Goal: Task Accomplishment & Management: Manage account settings

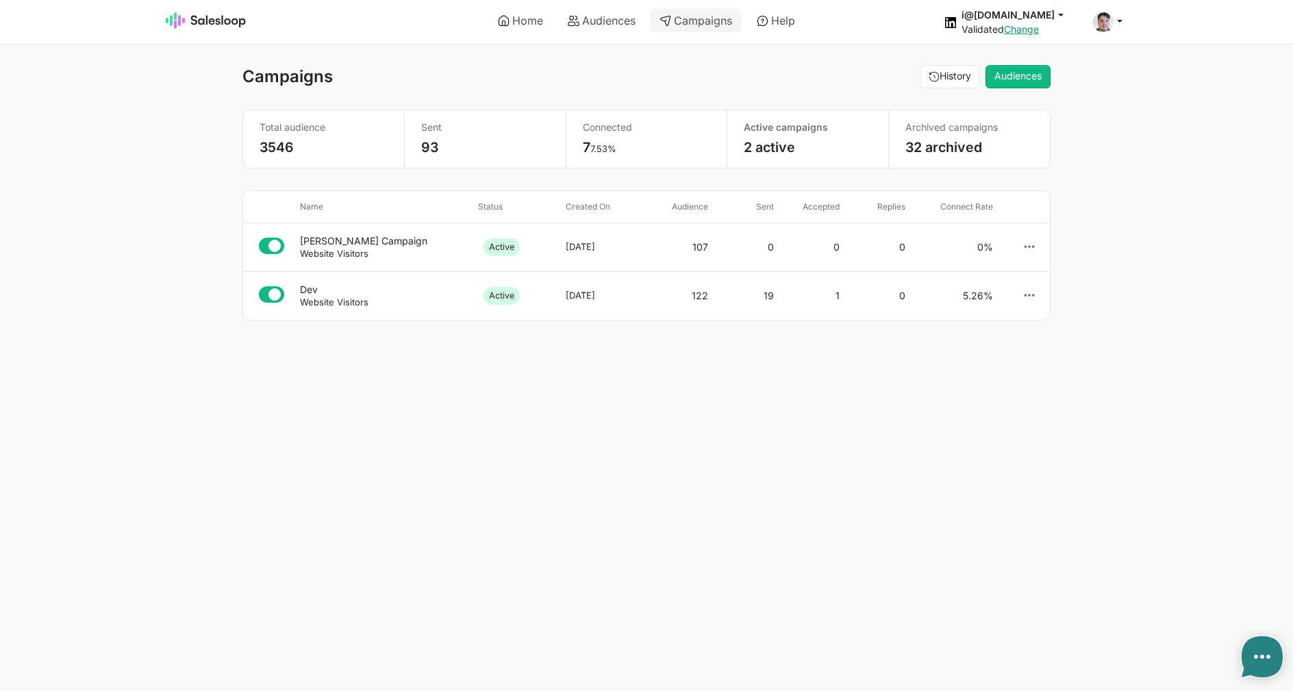
click at [431, 249] on div "Website Visitors" at bounding box center [383, 253] width 167 height 12
type textarea "x"
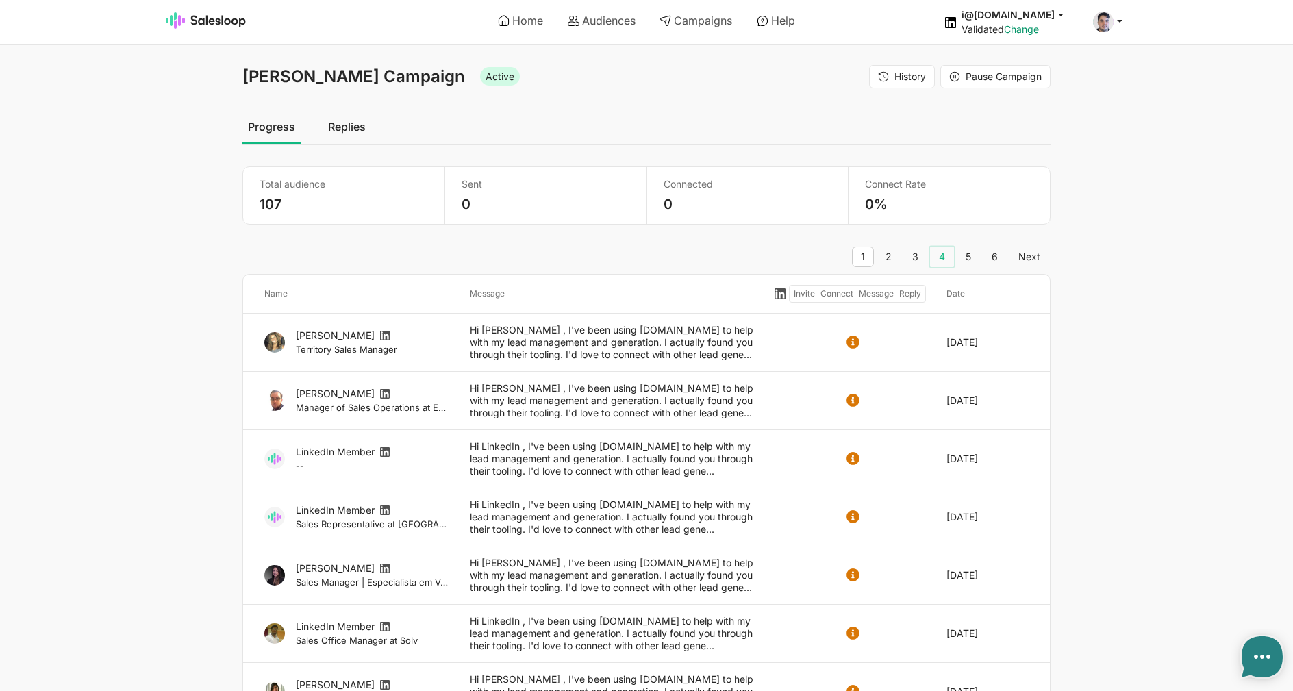
click at [949, 255] on link "4" at bounding box center [942, 256] width 24 height 21
type textarea "x"
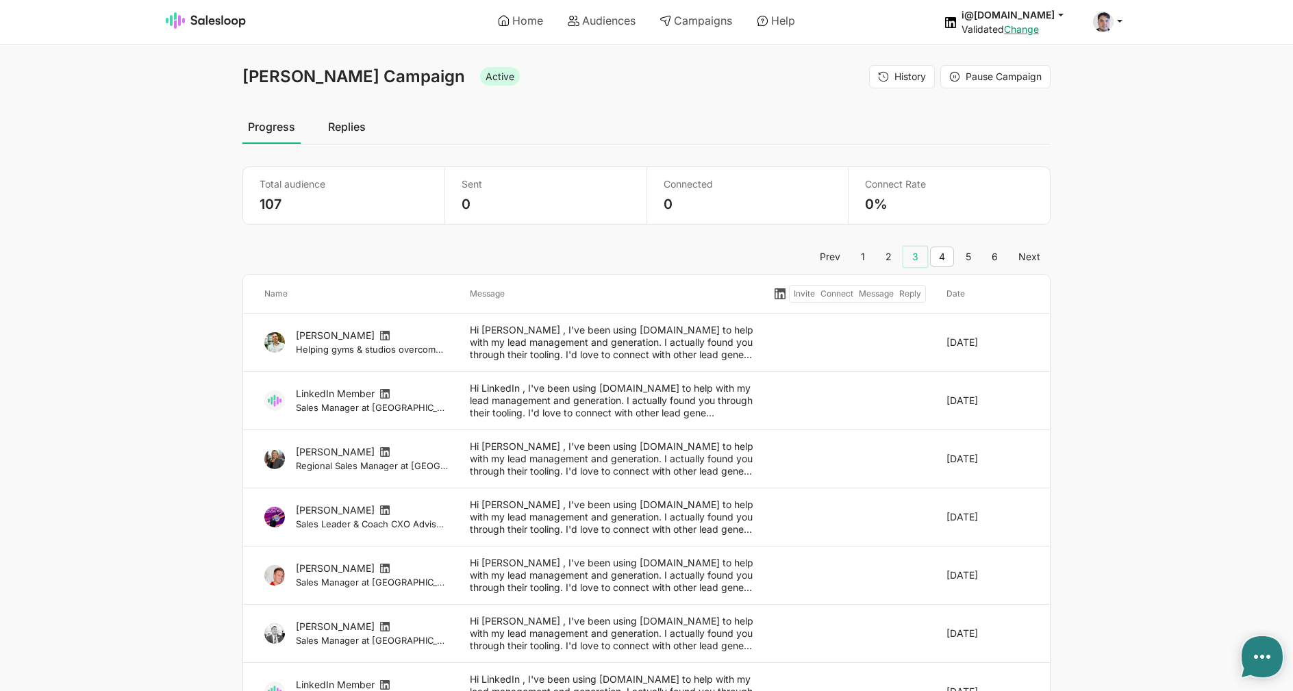
click at [911, 256] on link "3" at bounding box center [915, 256] width 24 height 21
click at [896, 255] on link "2" at bounding box center [888, 256] width 24 height 21
type textarea "x"
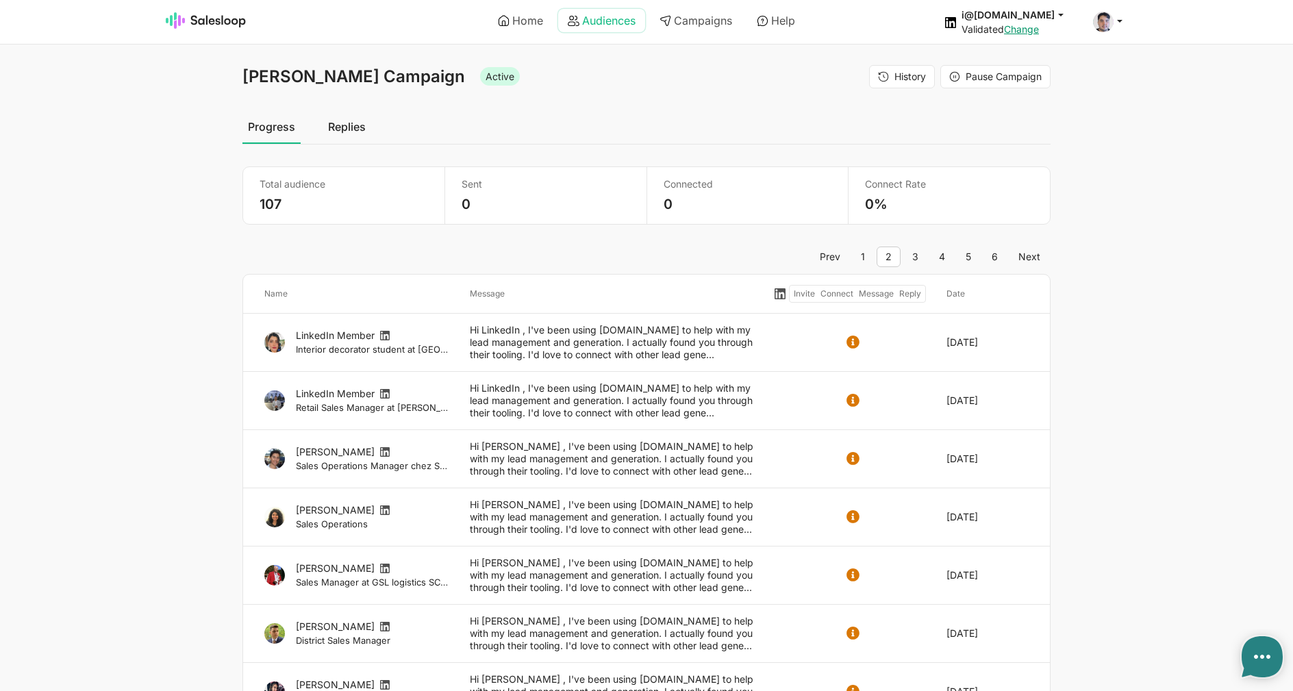
click at [586, 22] on link "Audiences" at bounding box center [601, 20] width 87 height 23
type textarea "x"
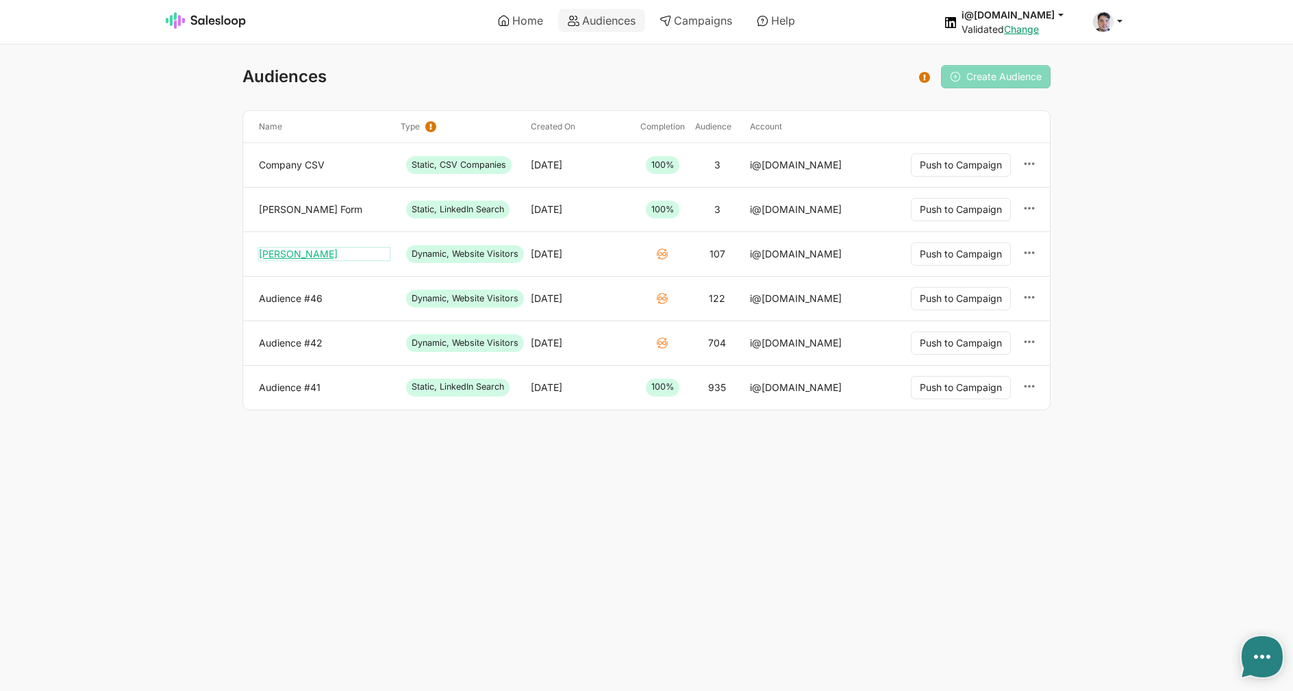
click at [308, 251] on link "[PERSON_NAME]" at bounding box center [324, 254] width 131 height 12
type textarea "x"
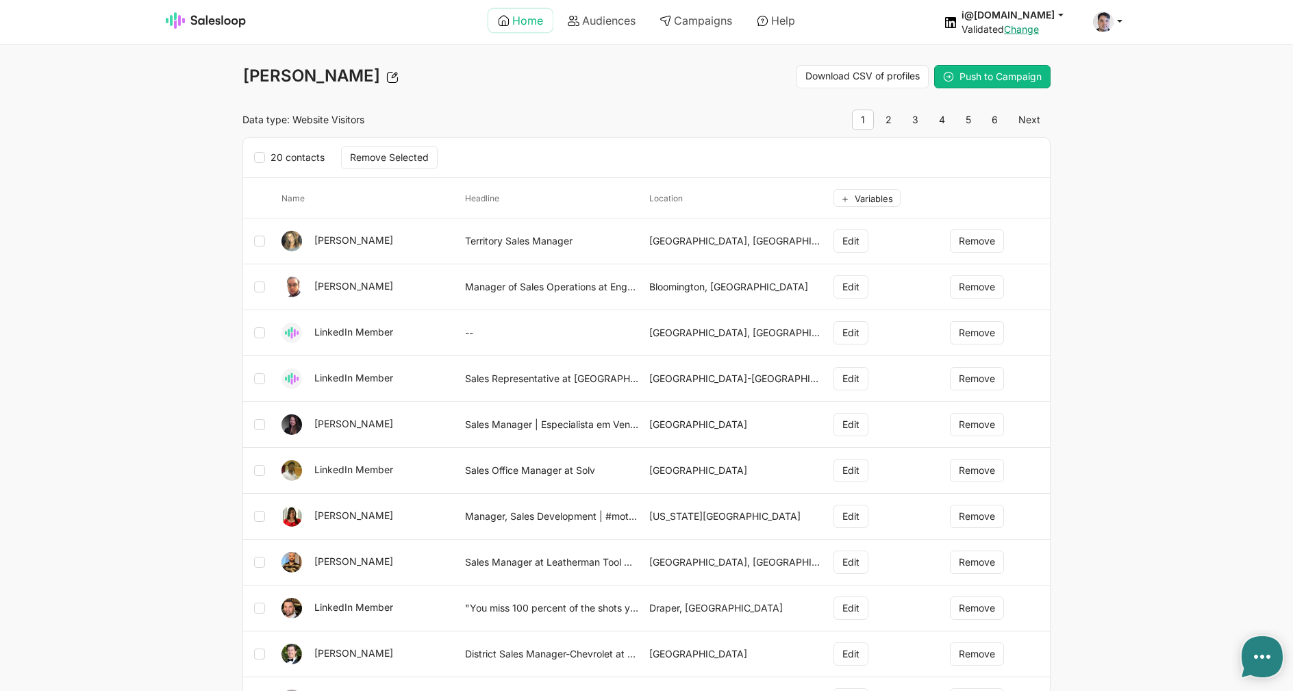
click at [515, 22] on link "Home" at bounding box center [520, 20] width 64 height 23
type textarea "x"
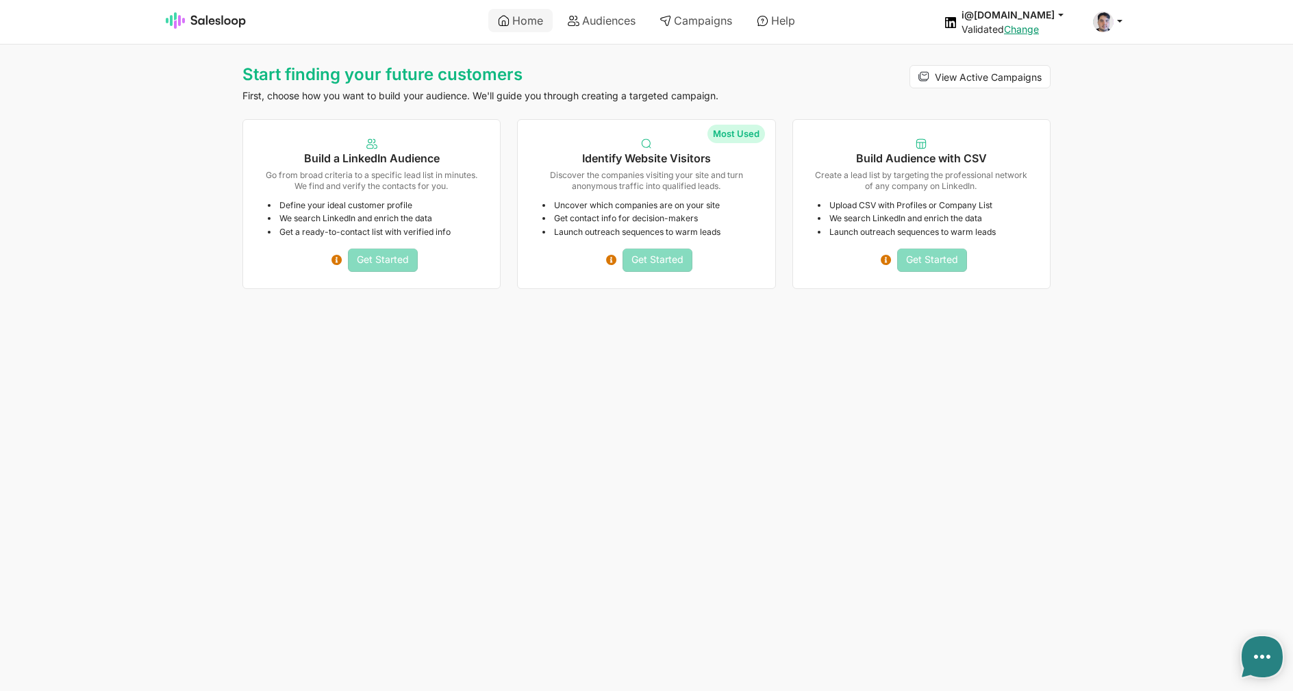
type textarea "x"
